Goal: Contribute content: Contribute content

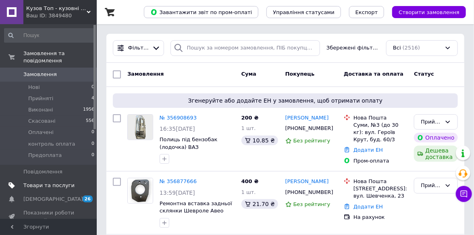
click at [40, 182] on span "Товари та послуги" at bounding box center [48, 185] width 51 height 7
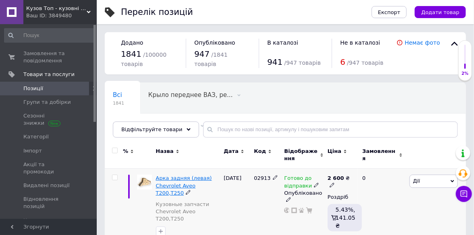
click at [197, 185] on span "Арка задняя (левая) Chevrolet Aveo T200,Т250" at bounding box center [184, 185] width 56 height 21
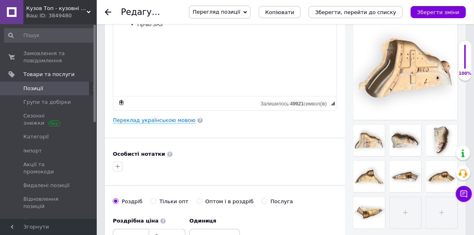
scroll to position [201, 0]
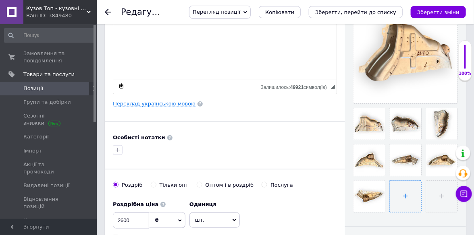
click at [401, 189] on input "file" at bounding box center [405, 196] width 31 height 31
type input "C:\fakepath\IMG_8876-Photoroom.jpg"
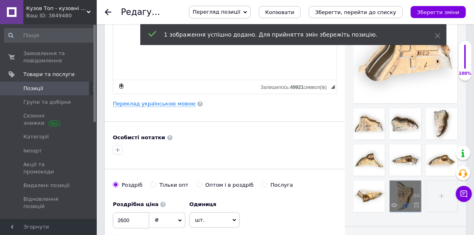
click at [405, 204] on use at bounding box center [406, 206] width 6 height 6
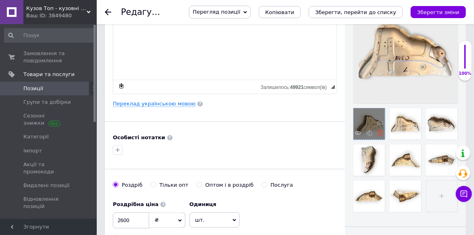
click at [381, 133] on use at bounding box center [380, 133] width 6 height 6
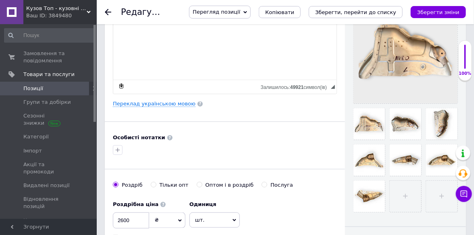
click at [0, 0] on use at bounding box center [0, 0] width 0 height 0
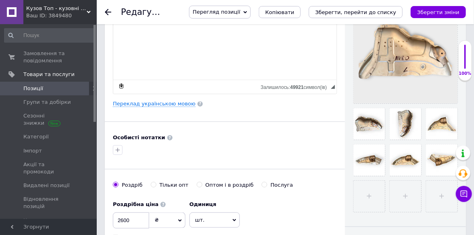
click at [0, 0] on use at bounding box center [0, 0] width 0 height 0
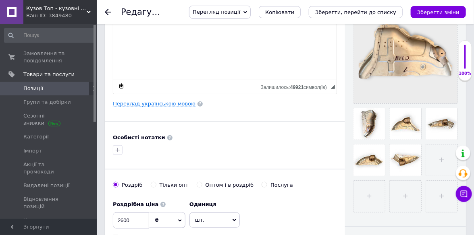
click at [0, 0] on use at bounding box center [0, 0] width 0 height 0
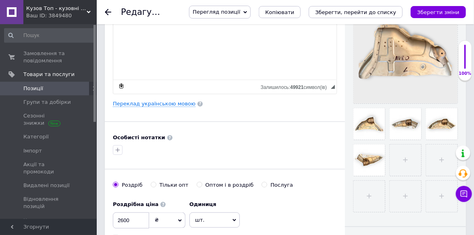
click at [0, 0] on use at bounding box center [0, 0] width 0 height 0
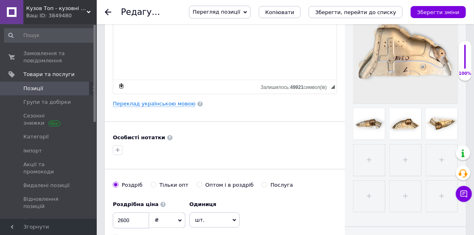
click at [0, 0] on use at bounding box center [0, 0] width 0 height 0
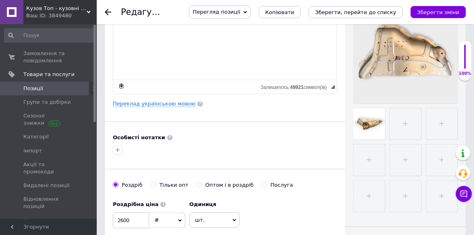
click at [0, 0] on use at bounding box center [0, 0] width 0 height 0
click at [375, 130] on input "file" at bounding box center [368, 123] width 31 height 31
type input "C:\fakepath\IMG_8875-Photoroom.jpg"
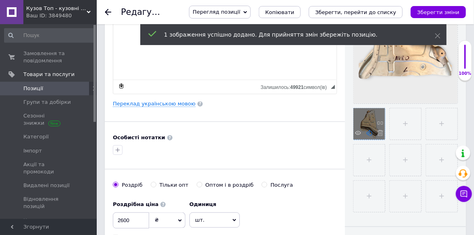
click at [371, 134] on icon at bounding box center [369, 133] width 6 height 6
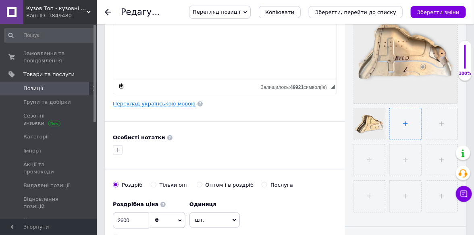
click at [392, 131] on input "file" at bounding box center [405, 123] width 31 height 31
type input "C:\fakepath\IMG_8874-Photoroom.jpg"
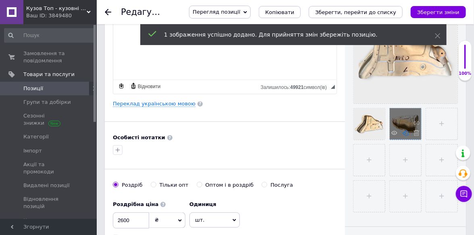
click at [405, 133] on use at bounding box center [406, 133] width 6 height 6
click at [434, 123] on input "file" at bounding box center [441, 123] width 31 height 31
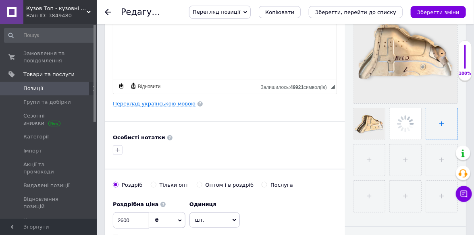
type input "C:\fakepath\IMG_8873-Photoroom.jpg"
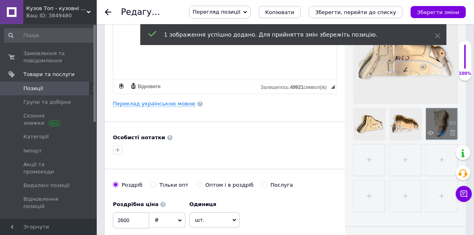
click at [440, 133] on icon at bounding box center [442, 133] width 6 height 6
click at [365, 162] on input "file" at bounding box center [368, 160] width 31 height 31
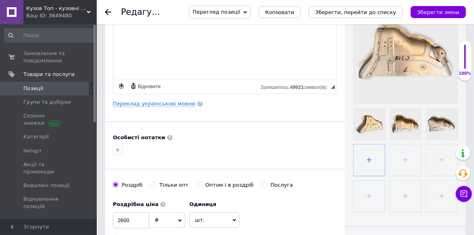
type input "C:\fakepath\IMG_8872-Photoroom.jpg"
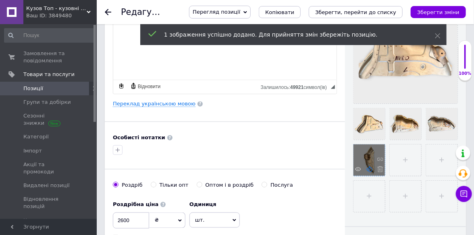
click at [370, 170] on icon at bounding box center [369, 169] width 6 height 6
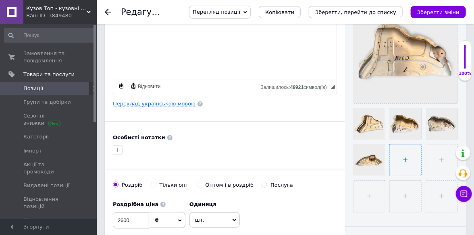
click at [407, 160] on input "file" at bounding box center [405, 160] width 31 height 31
type input "C:\fakepath\IMG_8870-Photoroom.jpg"
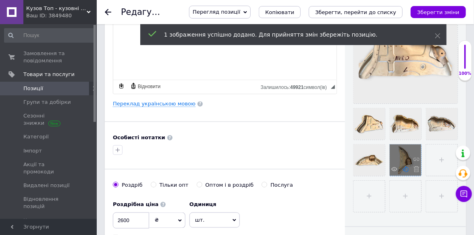
click at [404, 171] on icon at bounding box center [406, 169] width 6 height 6
click at [451, 166] on input "file" at bounding box center [441, 160] width 31 height 31
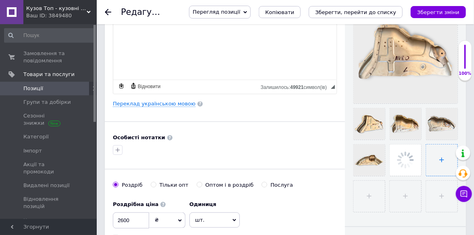
type input "C:\fakepath\IMG_8869-Photoroom.jpg"
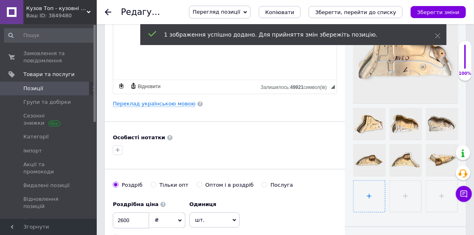
click at [369, 199] on input "file" at bounding box center [368, 196] width 31 height 31
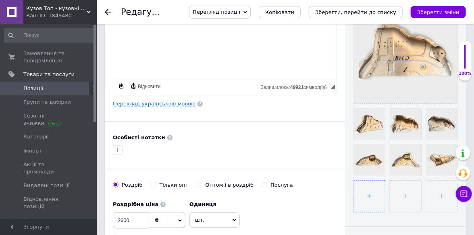
type input "C:\fakepath\IMG_8873-Photoroom.jpg"
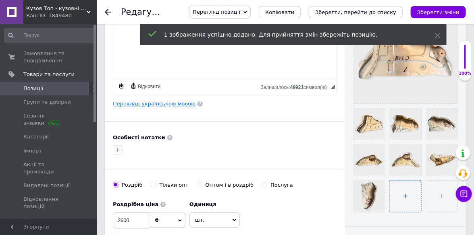
click at [408, 203] on input "file" at bounding box center [405, 196] width 31 height 31
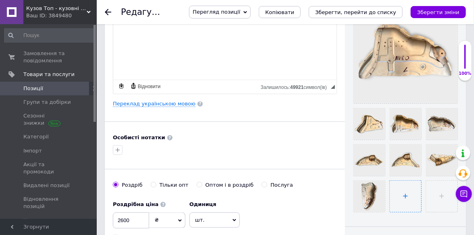
type input "C:\fakepath\IMG_8874-Photoroom.jpg"
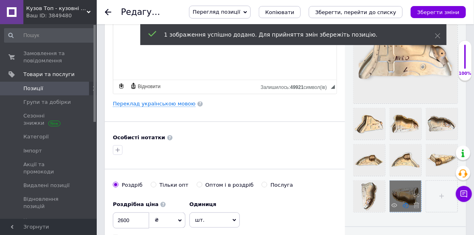
click at [405, 208] on use at bounding box center [406, 206] width 6 height 6
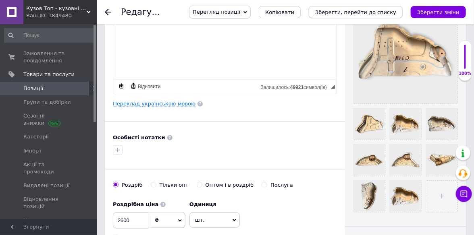
click at [396, 13] on icon "Зберегти, перейти до списку" at bounding box center [355, 12] width 81 height 6
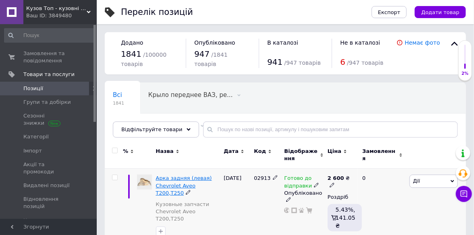
click at [167, 179] on span "Арка задняя (левая) Chevrolet Aveo T200,Т250" at bounding box center [184, 185] width 56 height 21
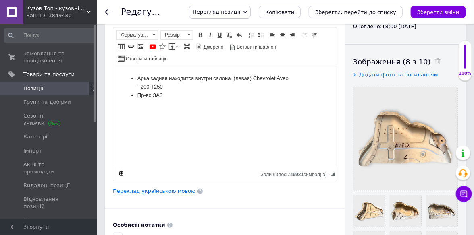
scroll to position [161, 0]
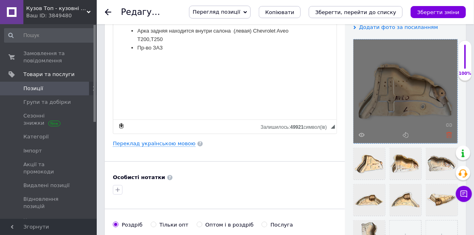
click at [451, 136] on use at bounding box center [449, 135] width 6 height 6
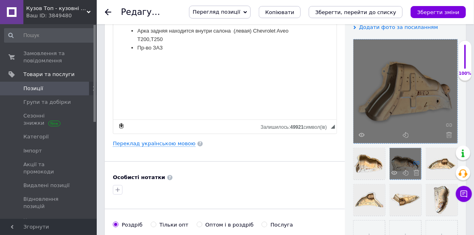
scroll to position [242, 0]
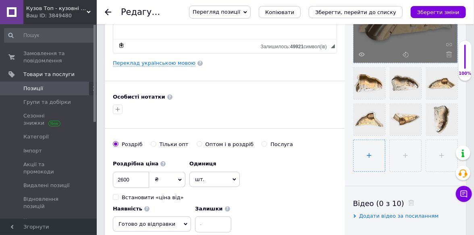
click at [367, 158] on input "file" at bounding box center [368, 155] width 31 height 31
type input "C:\fakepath\IMG_8873-Photoroom.jpg"
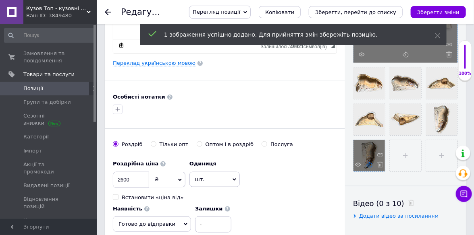
click at [368, 166] on icon at bounding box center [369, 165] width 6 height 6
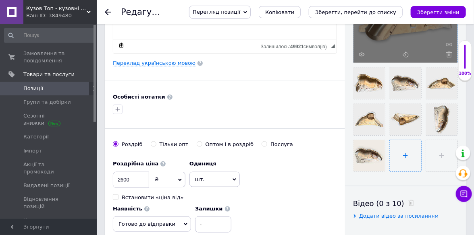
click at [399, 164] on input "file" at bounding box center [405, 155] width 31 height 31
type input "C:\fakepath\IMG_8876-Photoroom.jpg"
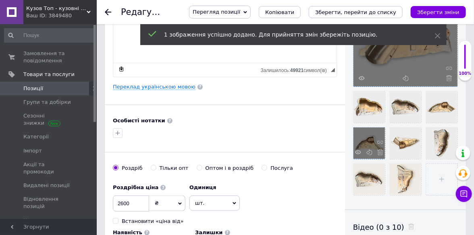
scroll to position [201, 0]
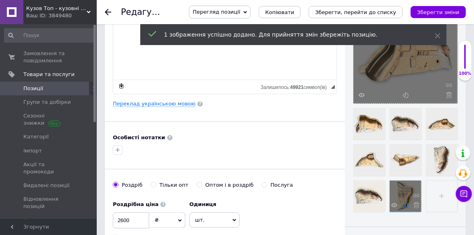
click at [406, 206] on icon at bounding box center [406, 206] width 6 height 6
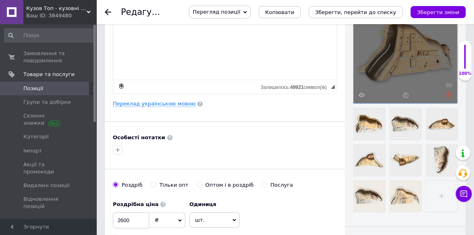
click at [447, 94] on icon at bounding box center [449, 95] width 6 height 6
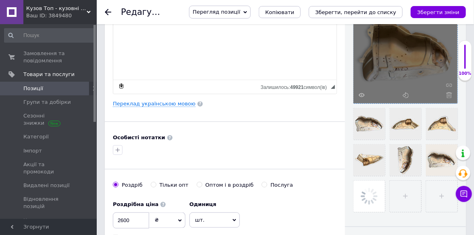
click at [447, 94] on icon at bounding box center [449, 95] width 6 height 6
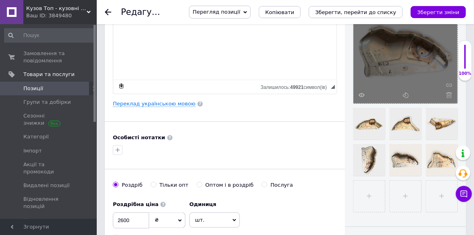
click at [447, 94] on icon at bounding box center [449, 95] width 6 height 6
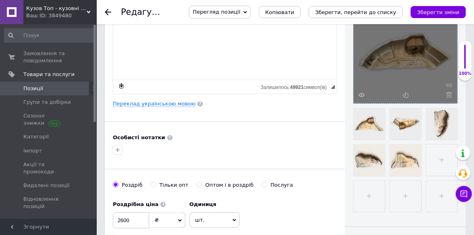
click at [447, 94] on icon at bounding box center [449, 95] width 6 height 6
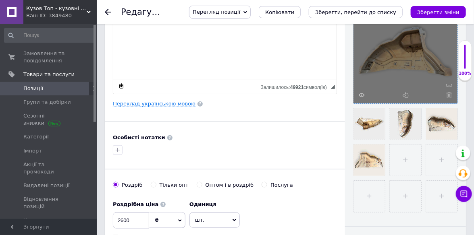
click at [447, 94] on icon at bounding box center [449, 95] width 6 height 6
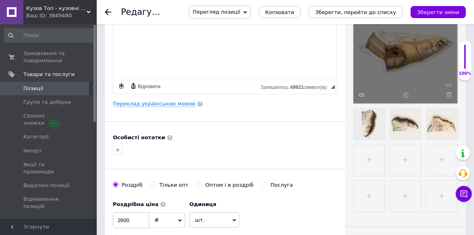
click at [447, 94] on icon at bounding box center [449, 95] width 6 height 6
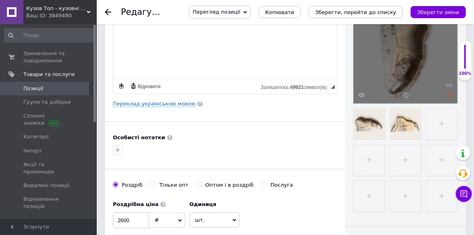
click at [449, 96] on icon at bounding box center [449, 95] width 6 height 6
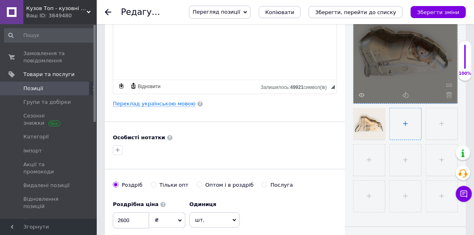
click at [397, 123] on input "file" at bounding box center [405, 123] width 31 height 31
type input "C:\fakepath\IMG_8875-Photoroom.jpg"
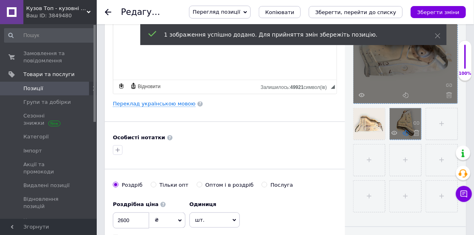
click at [406, 135] on use at bounding box center [406, 133] width 6 height 6
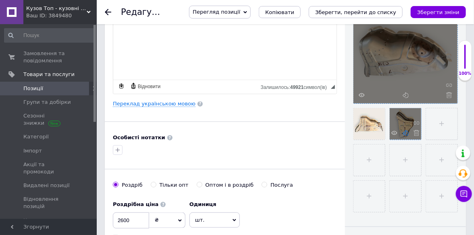
click at [406, 135] on use at bounding box center [406, 133] width 6 height 6
click at [428, 128] on input "file" at bounding box center [441, 123] width 31 height 31
type input "C:\fakepath\IMG_8874-Photoroom.jpg"
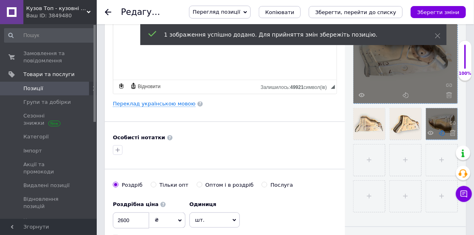
click at [443, 131] on icon at bounding box center [442, 133] width 6 height 6
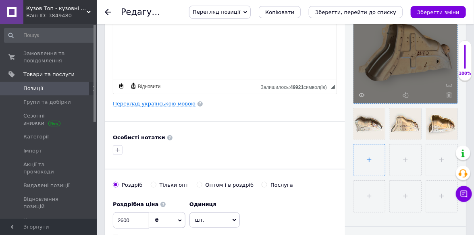
click at [364, 166] on input "file" at bounding box center [368, 160] width 31 height 31
type input "C:\fakepath\IMG_8873-Photoroom.jpg"
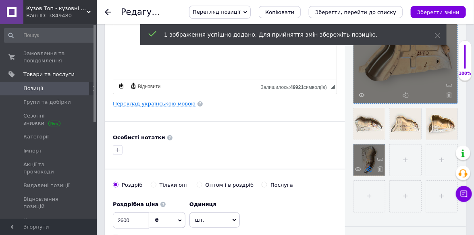
click at [369, 170] on icon at bounding box center [369, 169] width 6 height 6
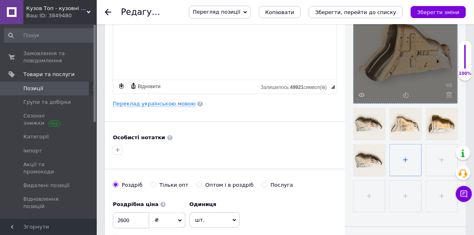
click at [411, 164] on input "file" at bounding box center [405, 160] width 31 height 31
type input "C:\fakepath\IMG_8872-Photoroom.jpg"
click at [407, 171] on icon at bounding box center [406, 169] width 6 height 6
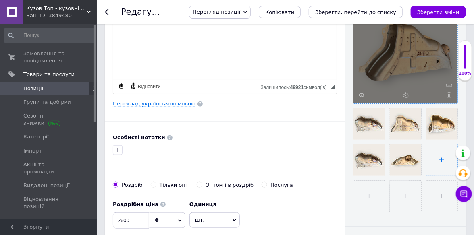
click at [431, 159] on input "file" at bounding box center [441, 160] width 31 height 31
type input "C:\fakepath\IMG_8871-Photoroom.jpg"
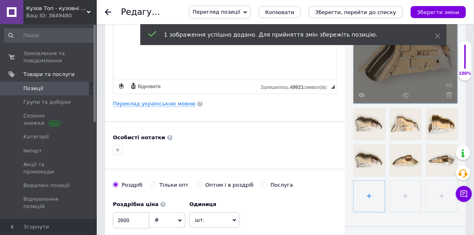
click at [376, 195] on input "file" at bounding box center [368, 196] width 31 height 31
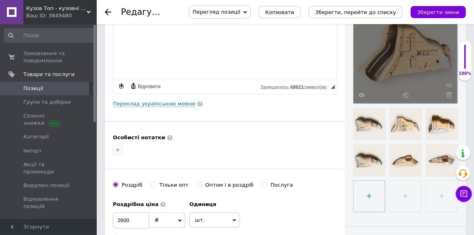
type input "C:\fakepath\IMG_8869-Photoroom.jpg"
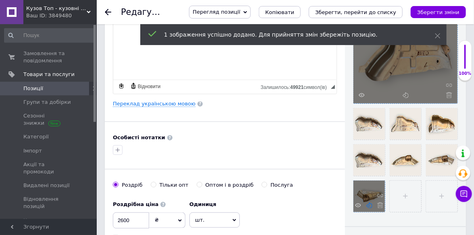
click at [370, 207] on icon at bounding box center [369, 206] width 6 height 6
click at [395, 203] on input "file" at bounding box center [405, 196] width 31 height 31
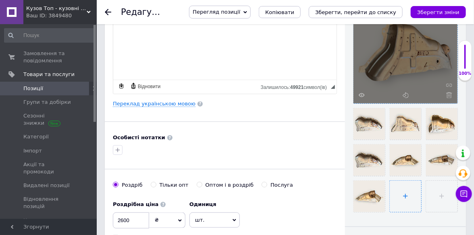
type input "C:\fakepath\IMG_8873-Photoroom.jpg"
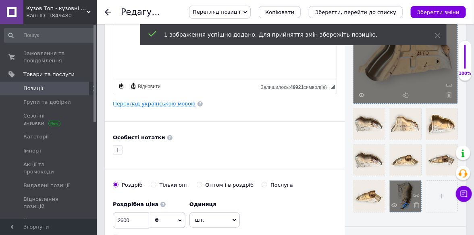
click at [408, 204] on use at bounding box center [406, 206] width 6 height 6
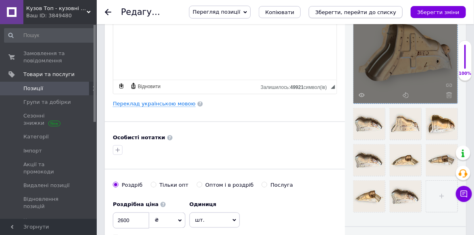
click at [341, 13] on icon "Зберегти, перейти до списку" at bounding box center [355, 12] width 81 height 6
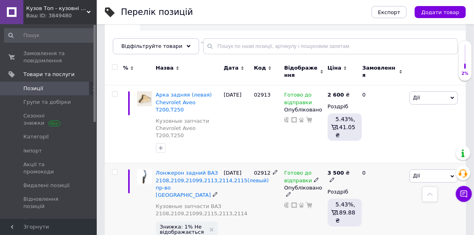
scroll to position [81, 0]
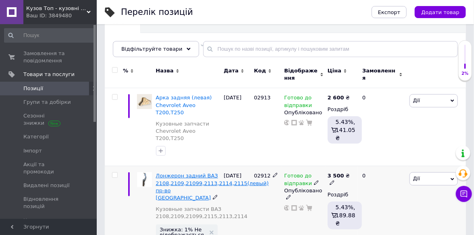
click at [177, 173] on span "Лонжерон задний ВАЗ 2108,2109,21099,2113,2114,2115(левый) пр-во Северодонецк" at bounding box center [212, 187] width 113 height 28
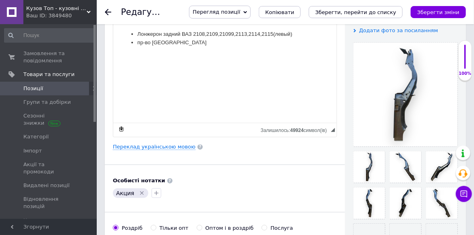
scroll to position [161, 0]
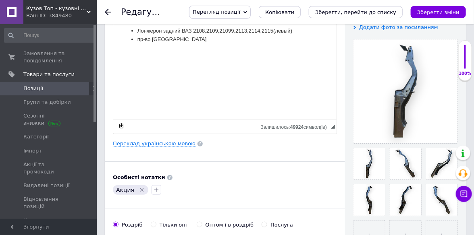
click at [107, 12] on icon at bounding box center [108, 12] width 6 height 6
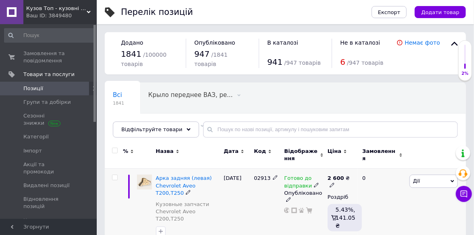
click at [141, 182] on img at bounding box center [144, 182] width 15 height 15
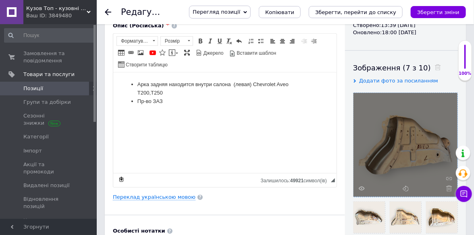
scroll to position [121, 0]
